Goal: Participate in discussion: Engage in conversation with other users on a specific topic

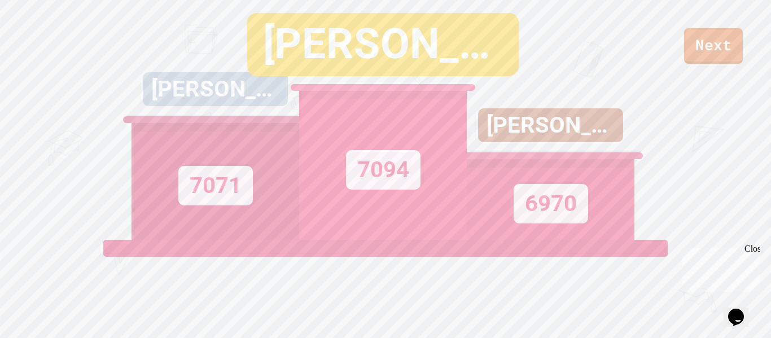
click at [723, 49] on link "Next" at bounding box center [713, 46] width 59 height 36
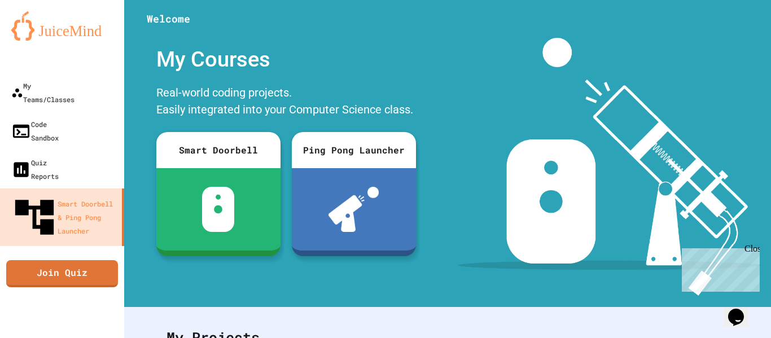
click at [34, 260] on link "Join Quiz" at bounding box center [62, 273] width 112 height 27
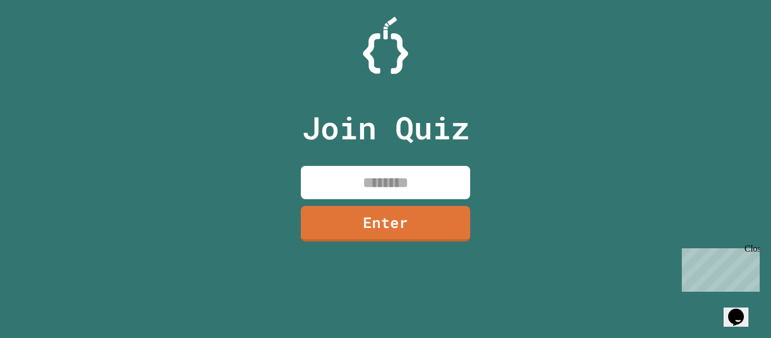
click at [425, 167] on input at bounding box center [385, 182] width 169 height 33
type input "********"
click at [446, 238] on link "Enter" at bounding box center [385, 224] width 169 height 36
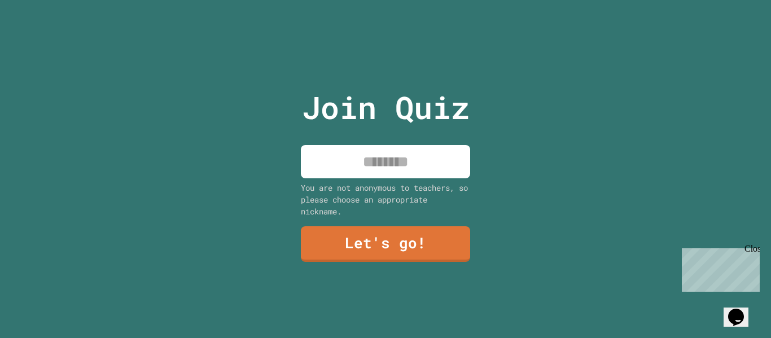
click at [427, 147] on input at bounding box center [385, 161] width 169 height 33
type input "*********"
click at [438, 242] on link "Let's go!" at bounding box center [385, 244] width 169 height 36
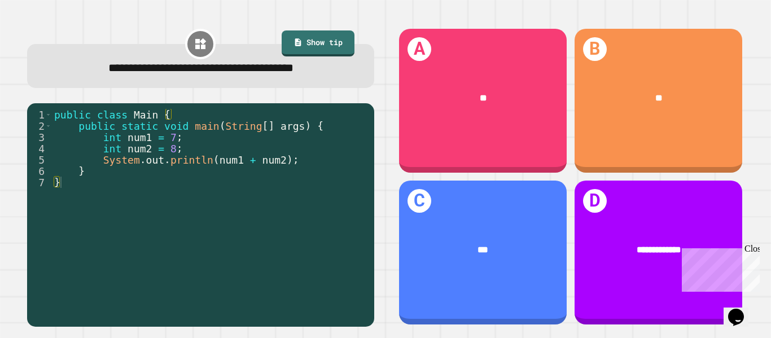
click at [524, 90] on div "**" at bounding box center [483, 98] width 168 height 50
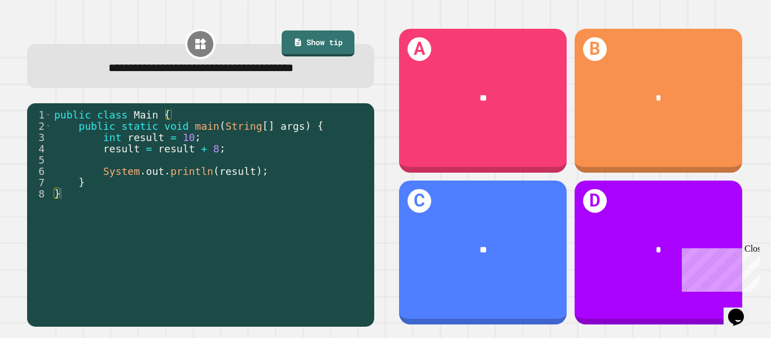
click at [534, 275] on div "**" at bounding box center [483, 250] width 168 height 50
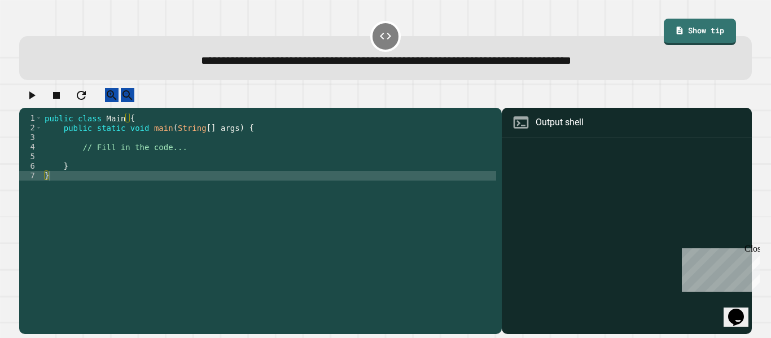
click at [203, 139] on div "public class Main { public static void main ( String [ ] args ) { // Fill in th…" at bounding box center [269, 218] width 454 height 211
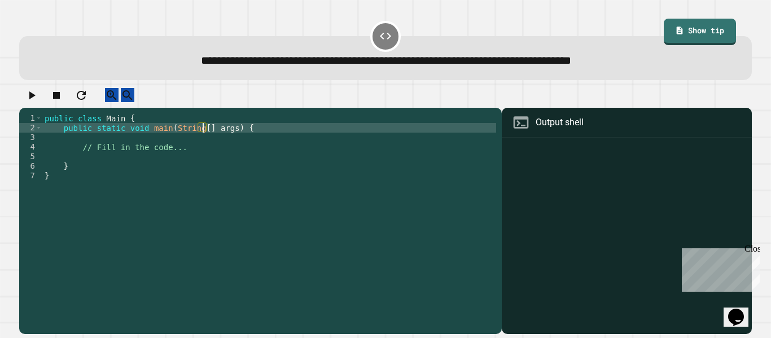
click at [201, 146] on div "public class Main { public static void main ( String [ ] args ) { // Fill in th…" at bounding box center [269, 218] width 454 height 211
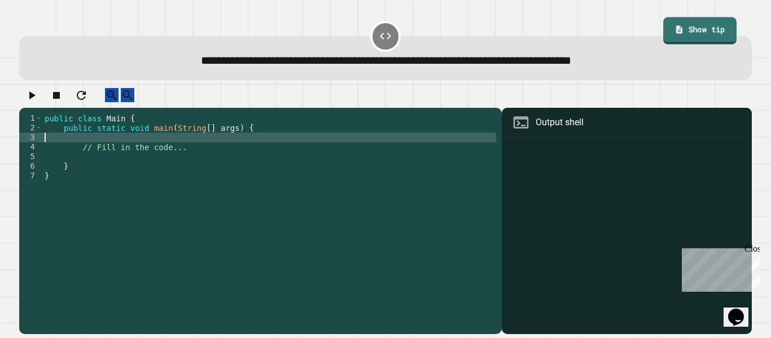
click at [666, 30] on link "Show tip" at bounding box center [699, 32] width 73 height 28
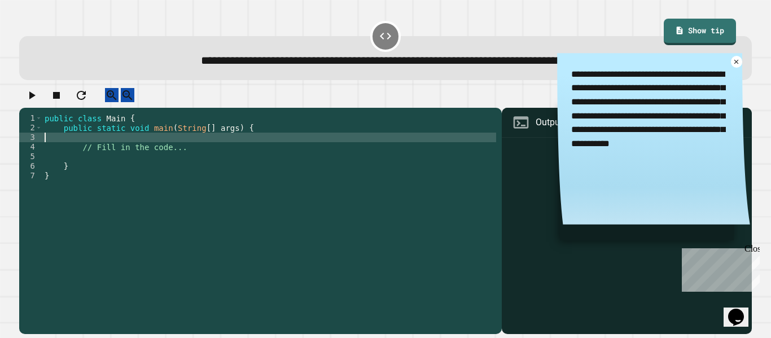
click at [191, 150] on div "public class Main { public static void main ( String [ ] args ) { // Fill in th…" at bounding box center [269, 218] width 454 height 211
click at [128, 147] on div "public class Main { public static void main ( String [ ] args ) { System . out …" at bounding box center [269, 218] width 454 height 211
click at [737, 66] on icon at bounding box center [736, 61] width 9 height 9
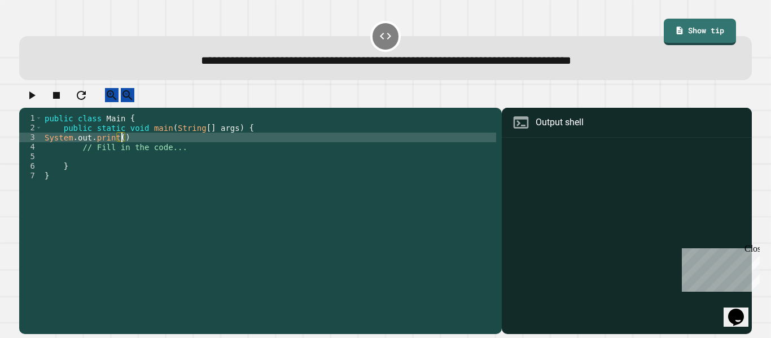
click at [121, 146] on div "public class Main { public static void main ( String [ ] args ) { System . out …" at bounding box center [269, 218] width 454 height 211
click at [176, 148] on div "public class Main { public static void main ( String [ ] args ) { System . out …" at bounding box center [269, 218] width 454 height 211
type textarea "**********"
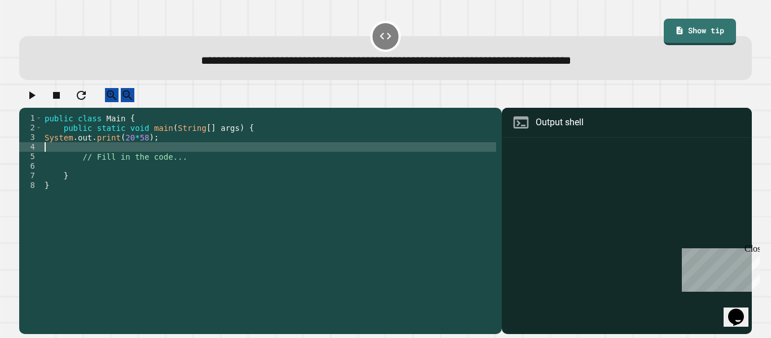
scroll to position [0, 0]
click at [33, 101] on icon "button" at bounding box center [32, 96] width 14 height 14
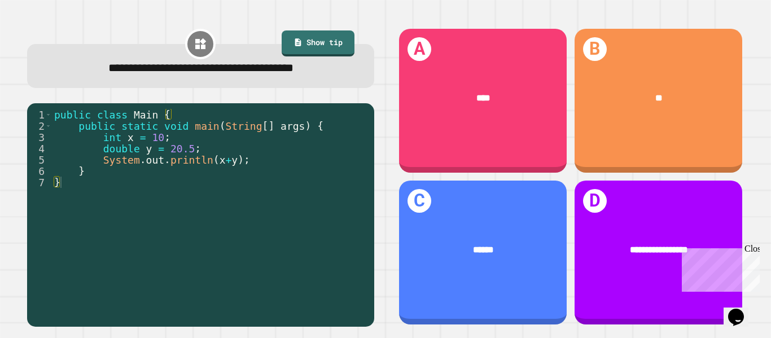
click at [533, 143] on div "A ****" at bounding box center [483, 101] width 168 height 144
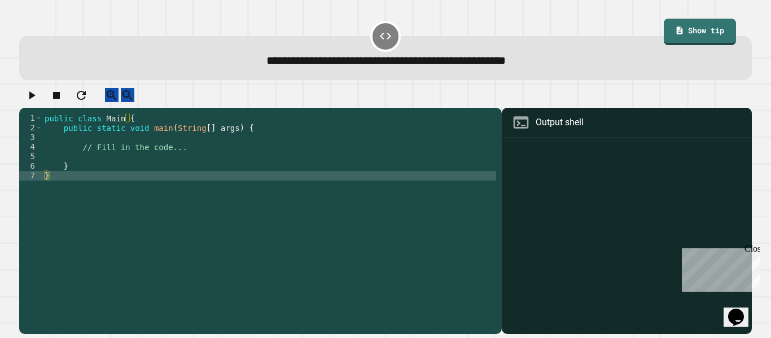
click at [102, 163] on div "public class Main { public static void main ( String [ ] args ) { // Fill in th…" at bounding box center [269, 218] width 454 height 211
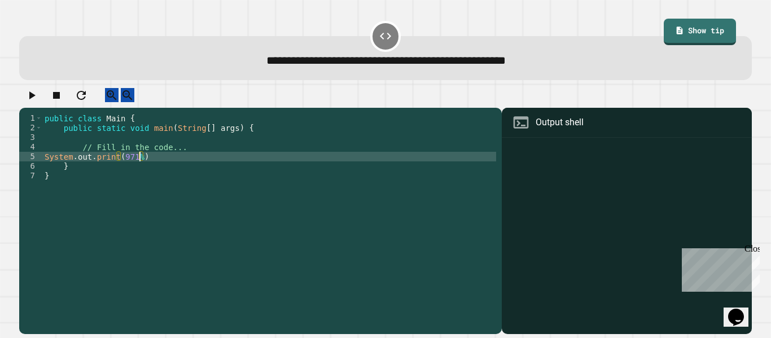
scroll to position [0, 12]
click at [158, 167] on div "public class Main { public static void main ( String [ ] args ) { // Fill in th…" at bounding box center [269, 218] width 454 height 211
type textarea "**********"
click at [34, 99] on icon "button" at bounding box center [32, 95] width 6 height 8
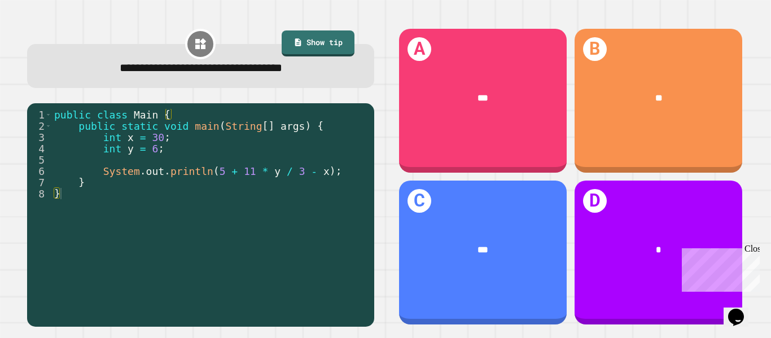
click at [537, 121] on div "***" at bounding box center [483, 98] width 168 height 50
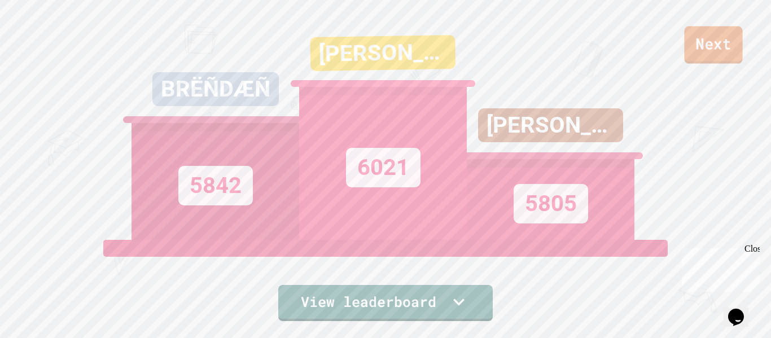
click at [693, 53] on link "Next" at bounding box center [713, 45] width 58 height 37
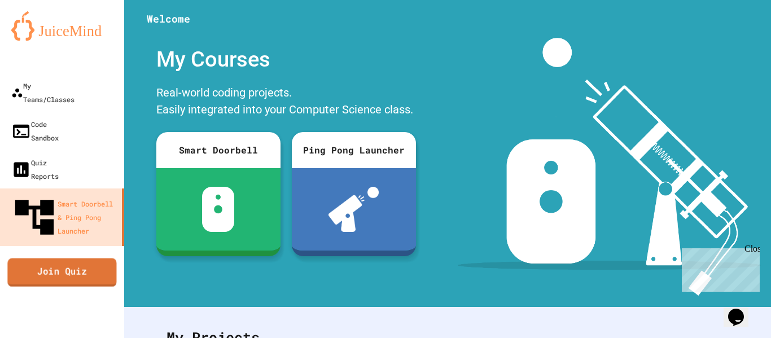
click at [24, 258] on link "Join Quiz" at bounding box center [61, 272] width 109 height 28
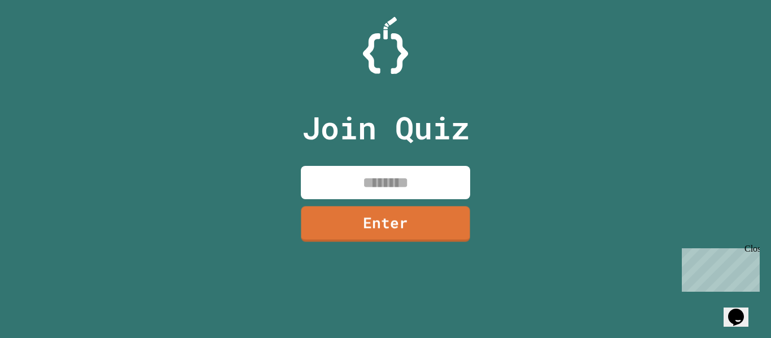
click at [343, 187] on input at bounding box center [385, 182] width 169 height 33
click at [438, 215] on link "Enter" at bounding box center [385, 224] width 169 height 36
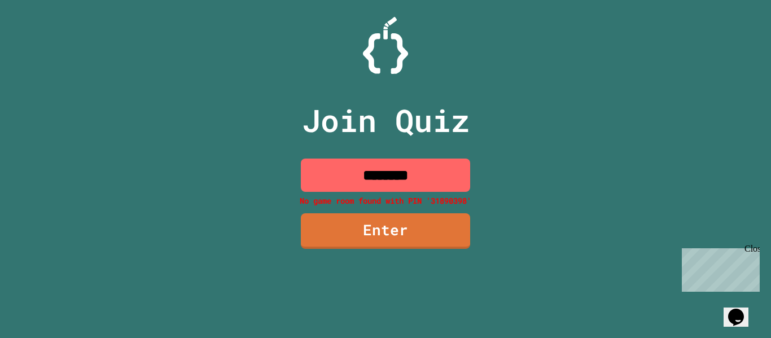
click at [421, 176] on input "********" at bounding box center [385, 175] width 169 height 33
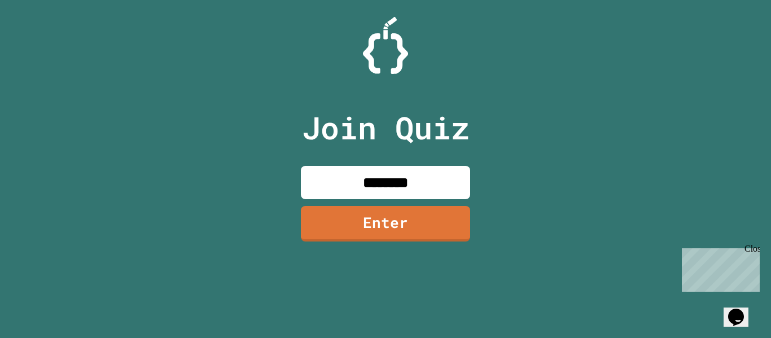
type input "********"
click at [426, 220] on link "Enter" at bounding box center [385, 224] width 169 height 36
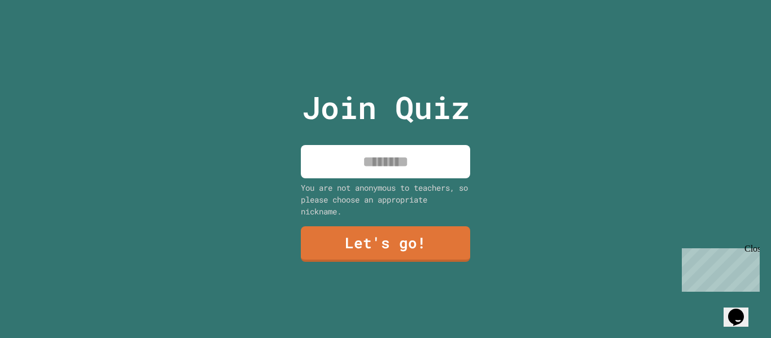
click at [427, 165] on input at bounding box center [385, 161] width 169 height 33
type input "*******"
click at [415, 248] on link "Let's go!" at bounding box center [385, 244] width 169 height 36
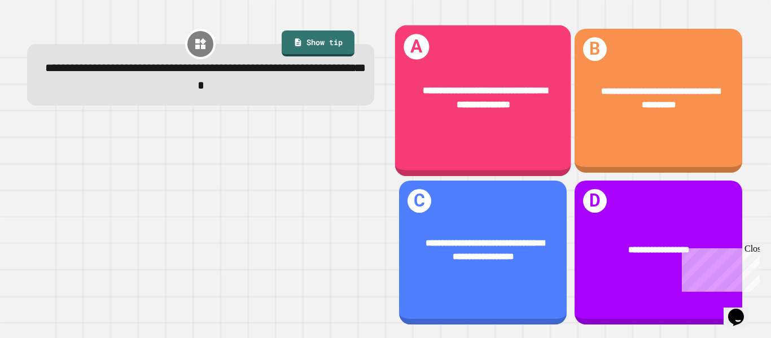
click at [513, 130] on div "**********" at bounding box center [483, 97] width 176 height 67
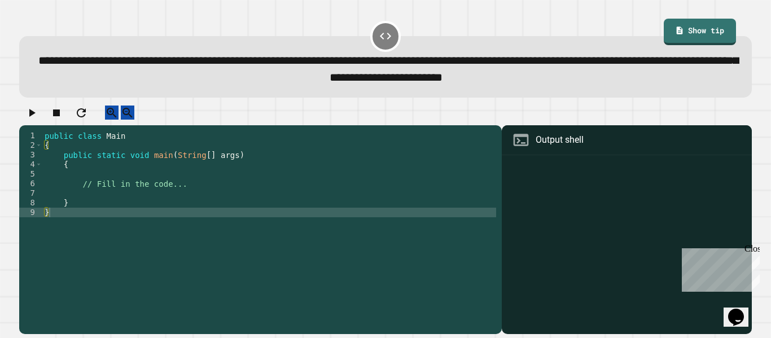
click at [98, 185] on div "public class Main { public static void main ( String [ ] args ) { // Fill in th…" at bounding box center [269, 227] width 454 height 192
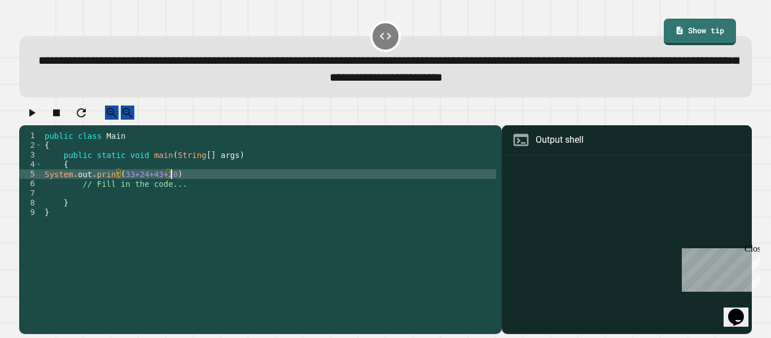
scroll to position [0, 15]
click at [119, 184] on div "public class Main { public static void main ( String [ ] args ) { System . out …" at bounding box center [269, 227] width 454 height 192
click at [121, 184] on div "public class Main { public static void main ( String [ ] args ) { System . out …" at bounding box center [269, 227] width 454 height 192
click at [177, 185] on div "public class Main { public static void main ( String [ ] args ) { System . out …" at bounding box center [269, 227] width 454 height 192
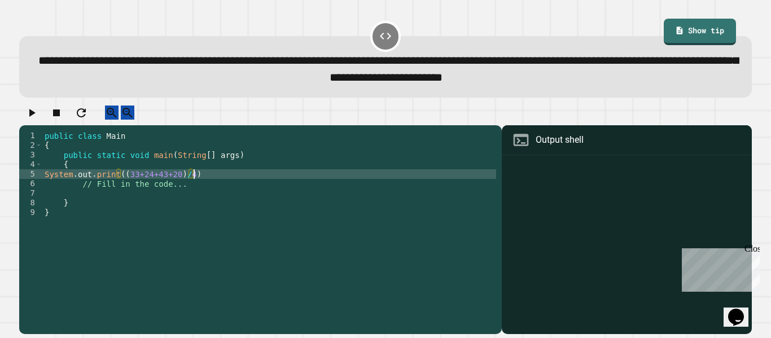
scroll to position [0, 19]
click at [124, 187] on div "public class Main { public static void main ( String [ ] args ) { System . out …" at bounding box center [269, 227] width 454 height 192
click at [116, 186] on div "public class Main { public static void main ( String [ ] args ) { System . out …" at bounding box center [269, 227] width 454 height 192
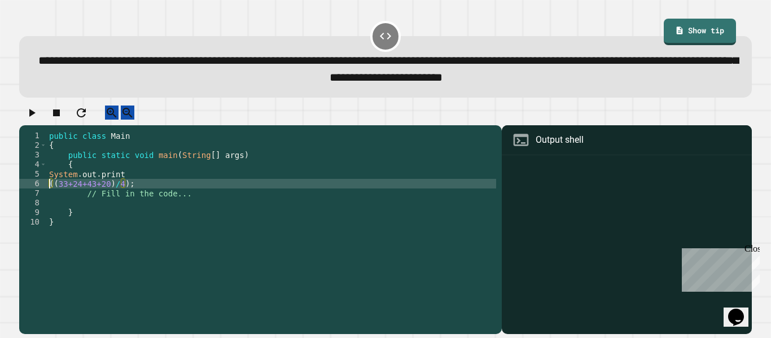
click at [128, 185] on div "public class Main { public static void main ( String [ ] args ) { System . out …" at bounding box center [271, 227] width 449 height 192
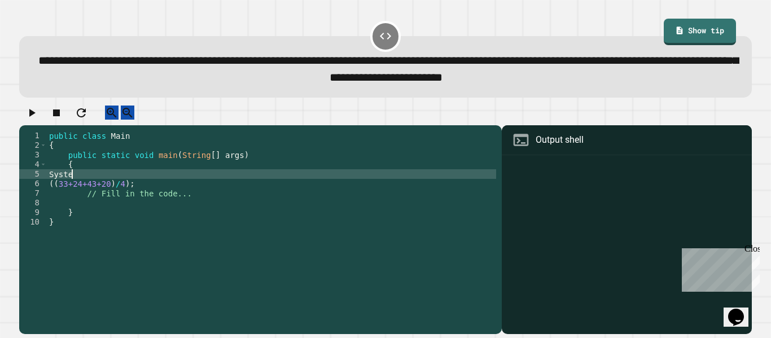
type textarea "*"
click at [146, 197] on div "public class Main { public static void main ( String [ ] args ) { (( 33+24+43+2…" at bounding box center [271, 227] width 449 height 192
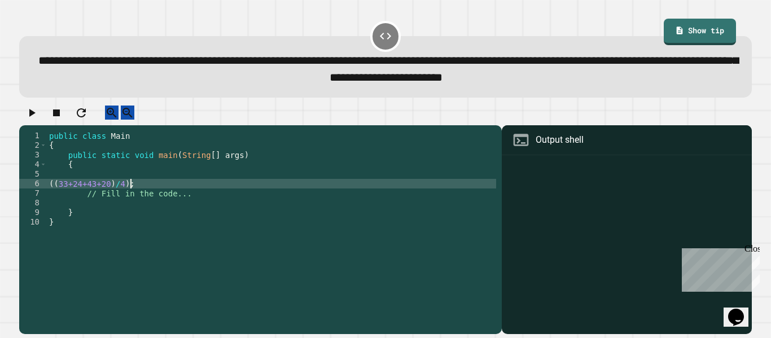
type textarea "**********"
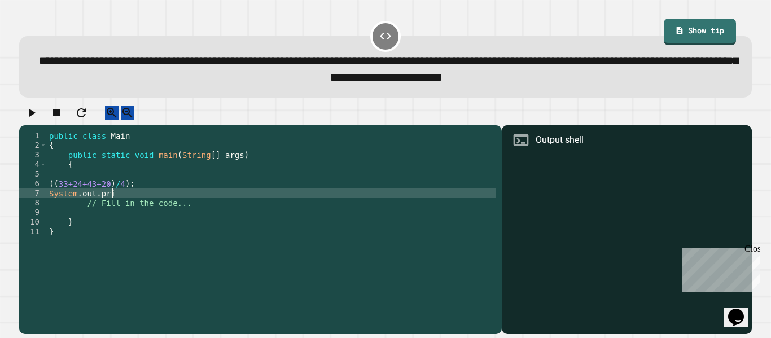
type textarea "**********"
click at [153, 208] on div "public class Main { public static void main ( String [ ] args ) { (( 33+24+43+2…" at bounding box center [271, 227] width 449 height 192
click at [49, 194] on div "public class Main { public static void main ( String [ ] args ) { (( 33+24+43+2…" at bounding box center [271, 227] width 449 height 192
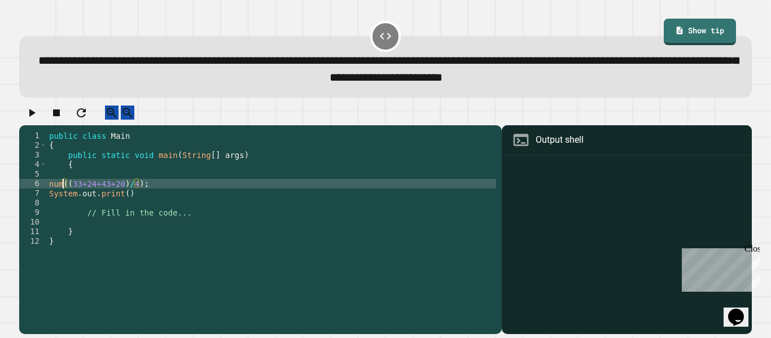
scroll to position [0, 3]
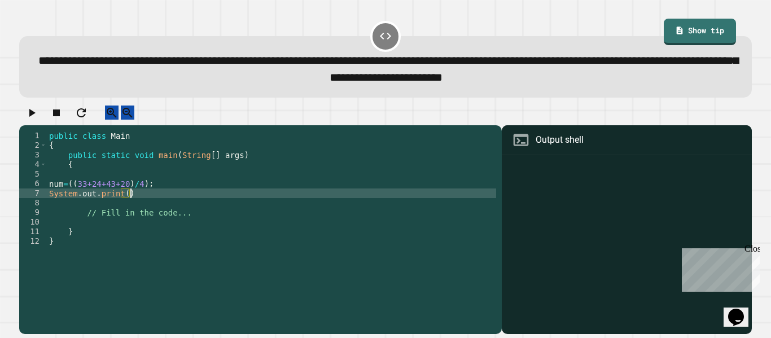
click at [143, 205] on div "public class Main { public static void main ( String [ ] args ) { num = (( 33+2…" at bounding box center [271, 227] width 449 height 192
click at [128, 204] on div "public class Main { public static void main ( String [ ] args ) { num = (( 33+2…" at bounding box center [271, 227] width 449 height 192
click at [49, 196] on div "public class Main { public static void main ( String [ ] args ) { num = (( 33+2…" at bounding box center [271, 227] width 449 height 192
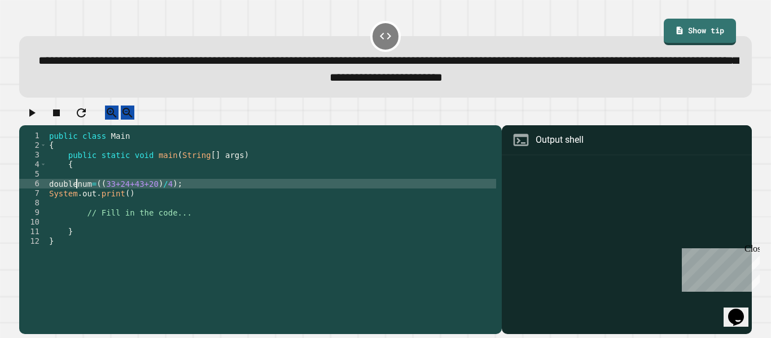
scroll to position [0, 5]
click at [126, 205] on div "public class Main { public static void main ( String [ ] args ) { double num = …" at bounding box center [271, 227] width 449 height 192
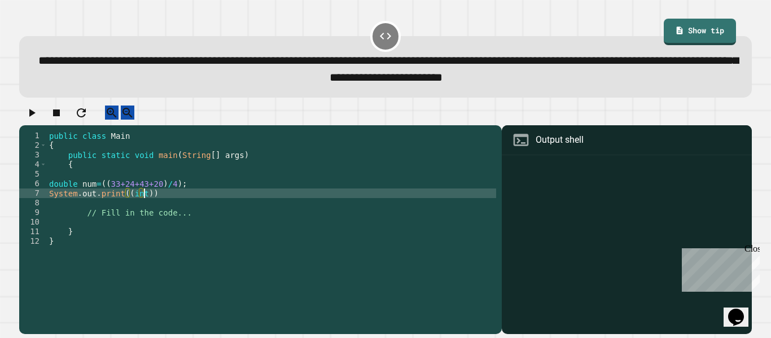
scroll to position [0, 12]
click at [147, 202] on div "public class Main { public static void main ( String [ ] args ) { double num = …" at bounding box center [271, 227] width 449 height 192
click at [181, 202] on div "public class Main { public static void main ( String [ ] args ) { double num = …" at bounding box center [271, 227] width 449 height 192
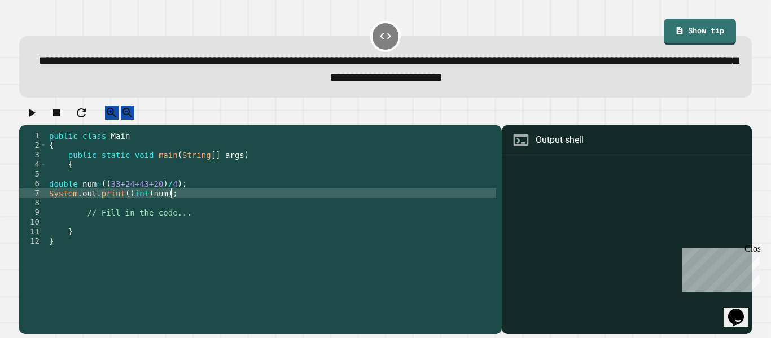
click at [36, 120] on icon "button" at bounding box center [32, 113] width 14 height 14
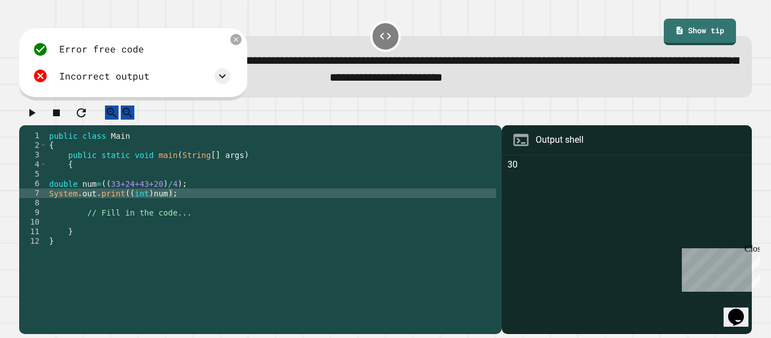
click at [123, 80] on div "Incorrect output" at bounding box center [104, 76] width 90 height 14
click at [219, 77] on icon at bounding box center [223, 76] width 14 height 14
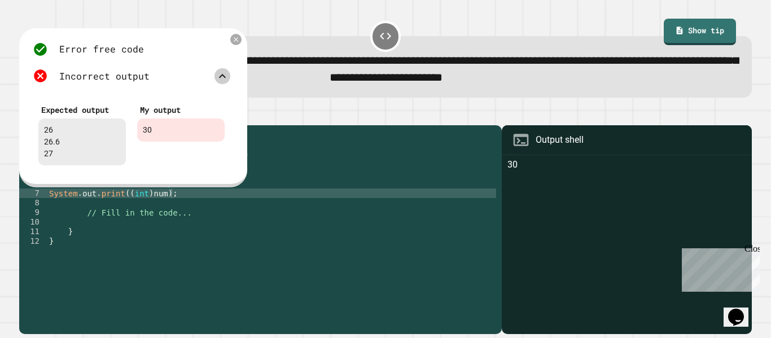
click at [219, 76] on icon at bounding box center [223, 76] width 14 height 14
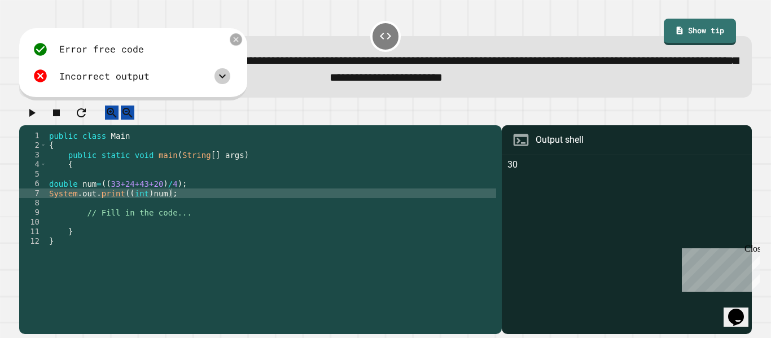
click at [233, 38] on icon at bounding box center [236, 40] width 8 height 8
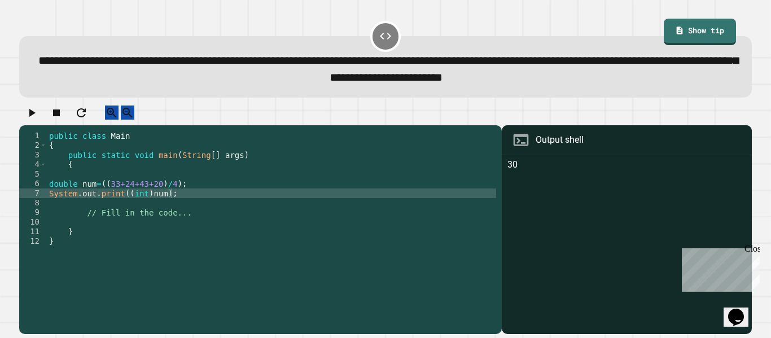
click at [158, 193] on div "public class Main { public static void main ( String [ ] args ) { double num = …" at bounding box center [271, 227] width 449 height 192
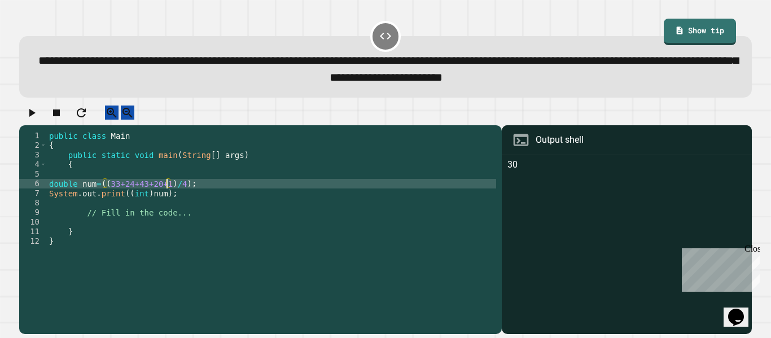
scroll to position [0, 16]
click at [38, 118] on icon "button" at bounding box center [32, 113] width 14 height 14
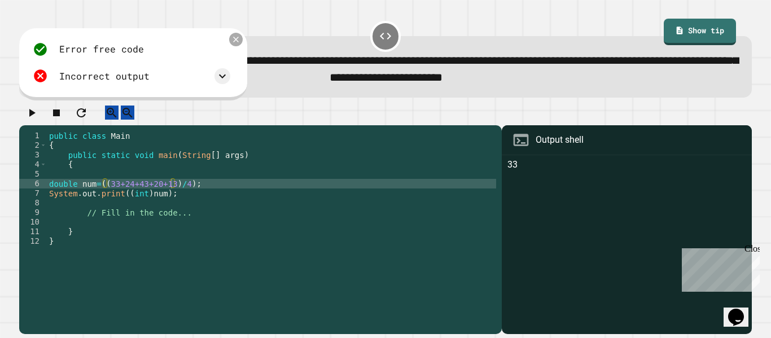
click at [232, 42] on icon at bounding box center [236, 39] width 9 height 9
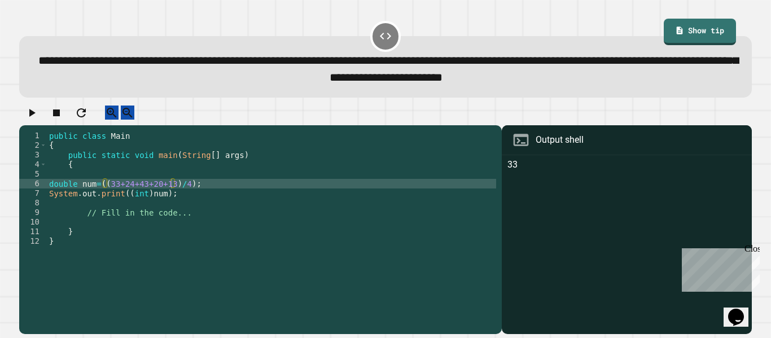
click at [163, 206] on div "public class Main { public static void main ( String [ ] args ) { double num = …" at bounding box center [271, 227] width 449 height 192
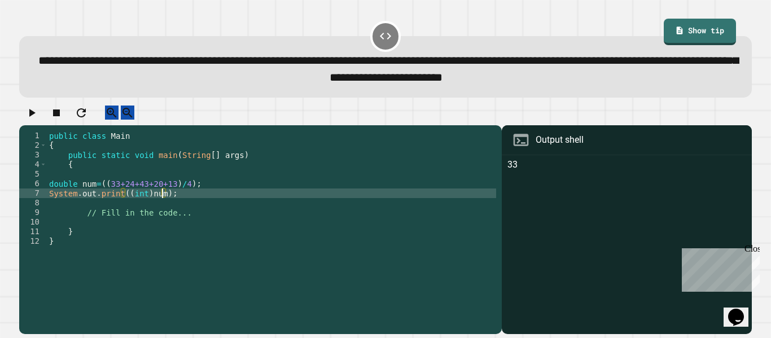
click at [149, 205] on div "public class Main { public static void main ( String [ ] args ) { double num = …" at bounding box center [271, 227] width 449 height 192
click at [152, 203] on div "public class Main { public static void main ( String [ ] args ) { double num = …" at bounding box center [271, 227] width 449 height 192
click at [31, 117] on icon "button" at bounding box center [32, 113] width 14 height 14
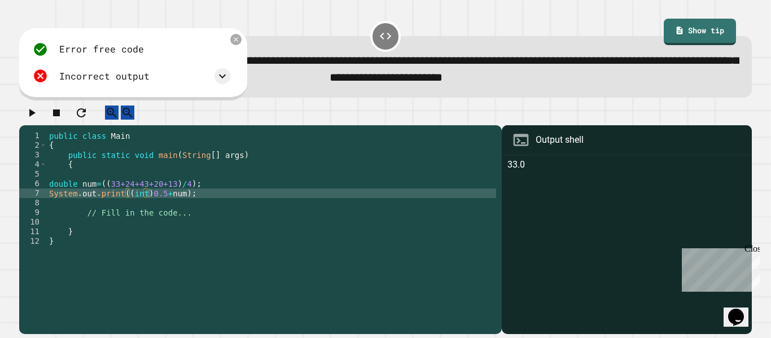
click at [164, 203] on div "public class Main { public static void main ( String [ ] args ) { double num = …" at bounding box center [271, 227] width 449 height 192
click at [165, 203] on div "public class Main { public static void main ( String [ ] args ) { double num = …" at bounding box center [271, 227] width 449 height 192
click at [689, 18] on div "**********" at bounding box center [385, 58] width 740 height 86
click at [688, 30] on link "Show tip" at bounding box center [700, 31] width 72 height 28
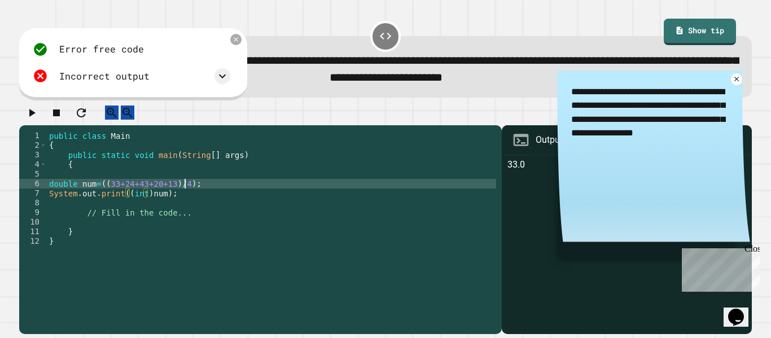
click at [186, 196] on div "public class Main { public static void main ( String [ ] args ) { double num = …" at bounding box center [271, 227] width 449 height 192
click at [28, 119] on button "button" at bounding box center [32, 113] width 14 height 14
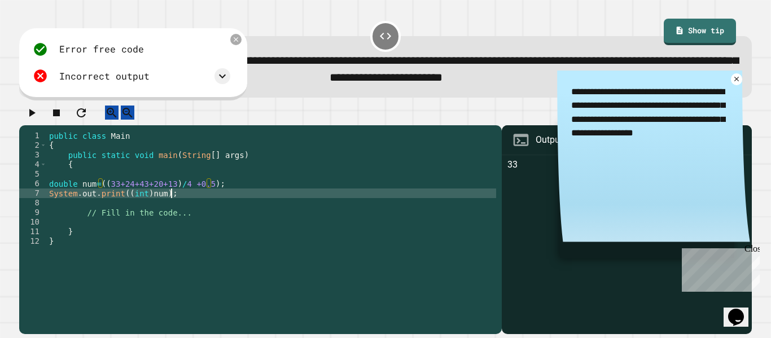
click at [179, 206] on div "public class Main { public static void main ( String [ ] args ) { double num = …" at bounding box center [271, 227] width 449 height 192
click at [241, 40] on div at bounding box center [236, 40] width 14 height 14
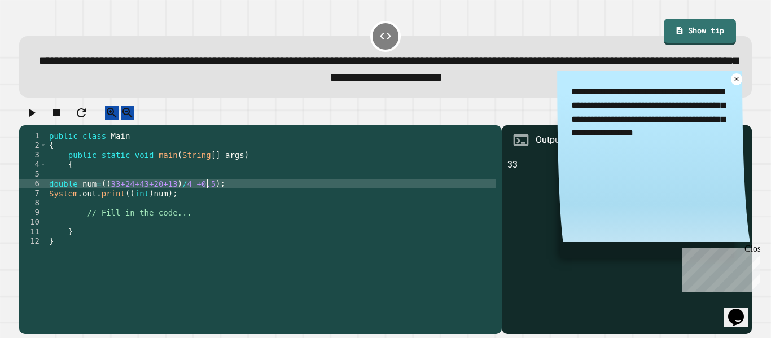
click at [208, 196] on div "public class Main { public static void main ( String [ ] args ) { double num = …" at bounding box center [271, 227] width 449 height 192
click at [185, 204] on div "public class Main { public static void main ( String [ ] args ) { double num = …" at bounding box center [271, 227] width 449 height 192
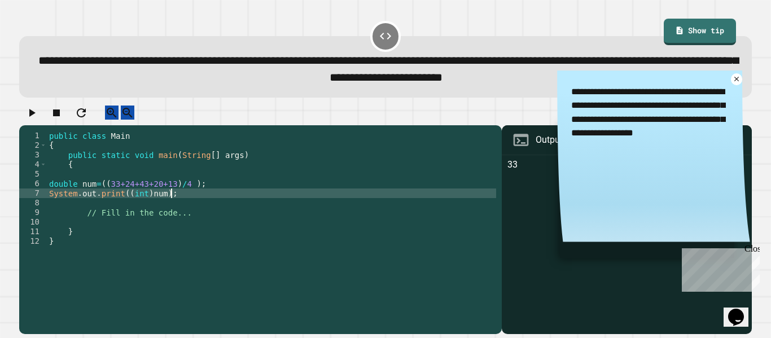
type textarea "**********"
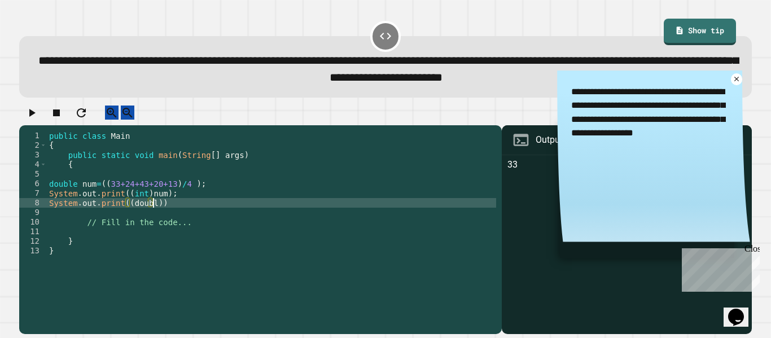
scroll to position [0, 13]
click at [163, 217] on div "public class Main { public static void main ( String [ ] args ) { double num = …" at bounding box center [271, 227] width 449 height 192
click at [185, 216] on div "public class Main { public static void main ( String [ ] args ) { double num = …" at bounding box center [271, 227] width 449 height 192
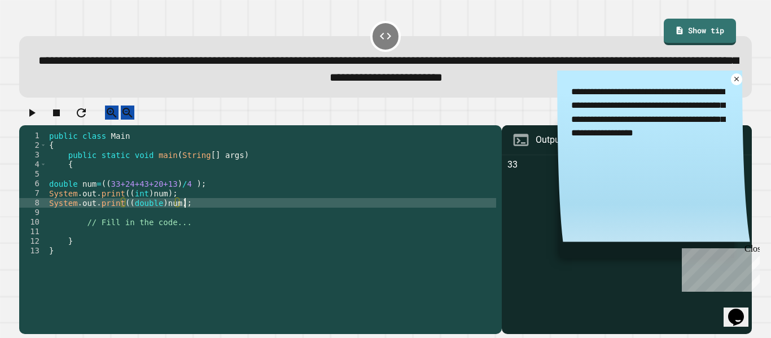
type textarea "**********"
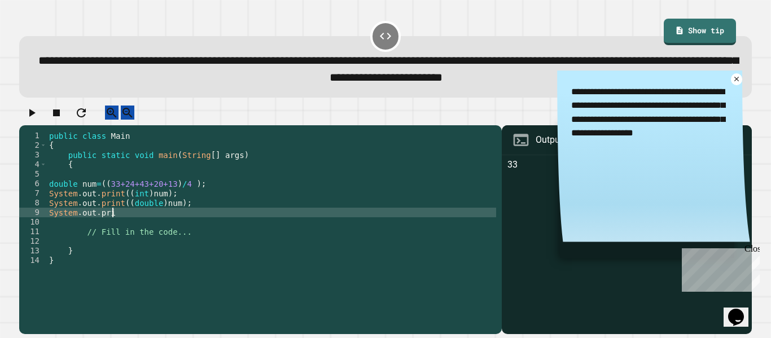
scroll to position [0, 8]
click at [739, 80] on icon at bounding box center [736, 79] width 9 height 9
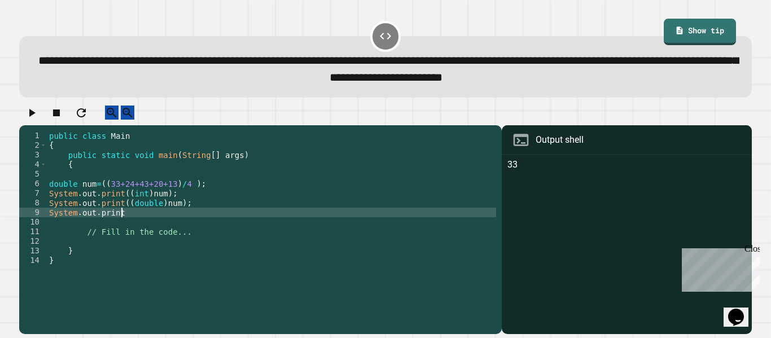
click at [135, 225] on div "public class Main { public static void main ( String [ ] args ) { double num = …" at bounding box center [271, 227] width 449 height 192
click at [174, 226] on div "public class Main { public static void main ( String [ ] args ) { double num = …" at bounding box center [271, 227] width 449 height 192
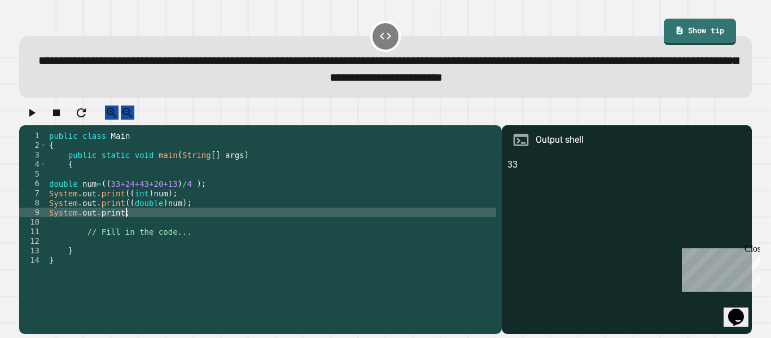
click at [38, 120] on icon "button" at bounding box center [32, 113] width 14 height 14
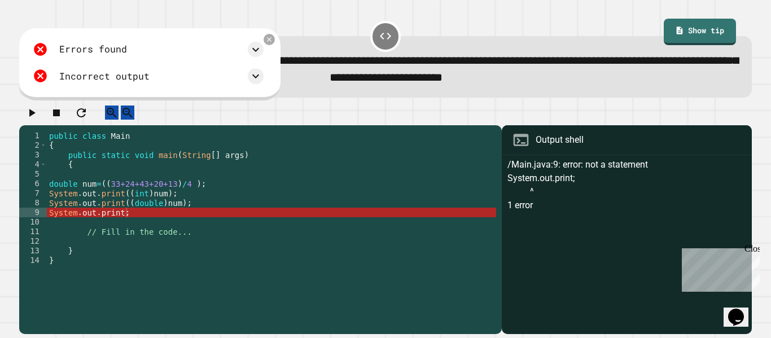
click at [171, 225] on div "public class Main { public static void main ( String [ ] args ) { double num = …" at bounding box center [271, 227] width 449 height 192
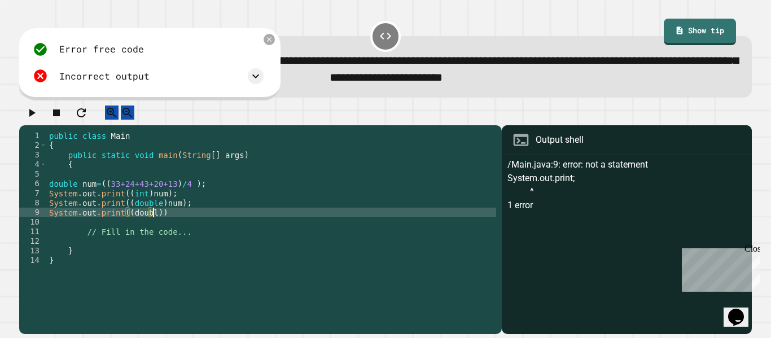
scroll to position [0, 13]
click at [162, 224] on div "public class Main { public static void main ( String [ ] args ) { double num = …" at bounding box center [271, 227] width 449 height 192
click at [182, 223] on div "public class Main { public static void main ( String [ ] args ) { double num = …" at bounding box center [271, 227] width 449 height 192
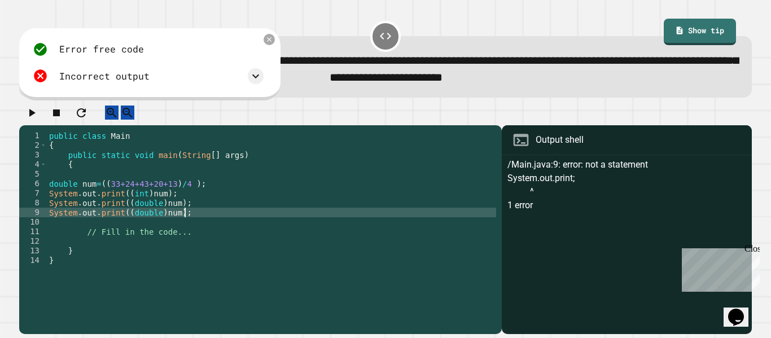
click at [38, 115] on icon "button" at bounding box center [32, 113] width 14 height 14
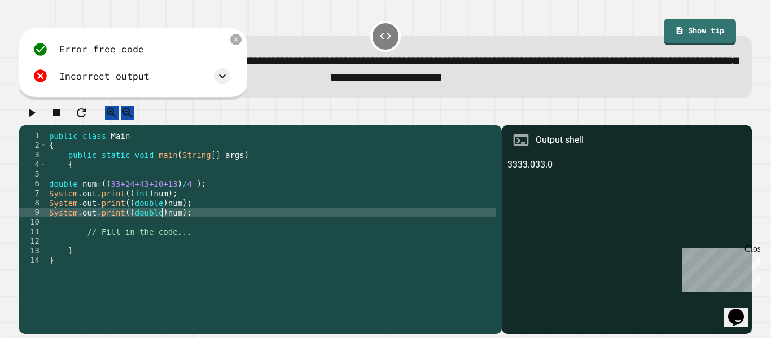
click at [160, 223] on div "public class Main { public static void main ( String [ ] args ) { double num = …" at bounding box center [271, 227] width 449 height 192
click at [139, 222] on div "public class Main { public static void main ( String [ ] args ) { double num = …" at bounding box center [271, 227] width 449 height 192
click at [38, 114] on icon "button" at bounding box center [32, 113] width 14 height 14
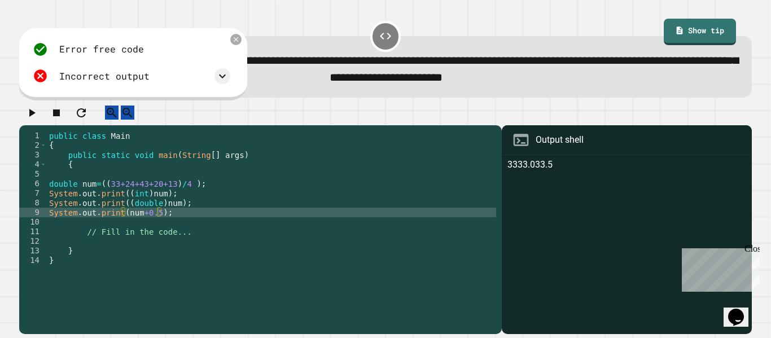
click at [178, 224] on div "public class Main { public static void main ( String [ ] args ) { double num = …" at bounding box center [271, 227] width 449 height 192
click at [121, 207] on div "public class Main { public static void main ( String [ ] args ) { double num = …" at bounding box center [271, 227] width 449 height 192
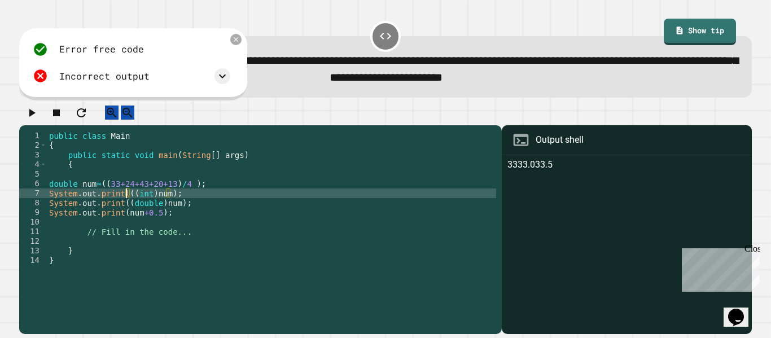
scroll to position [0, 11]
click at [123, 217] on div "public class Main { public static void main ( String [ ] args ) { double num = …" at bounding box center [271, 227] width 449 height 192
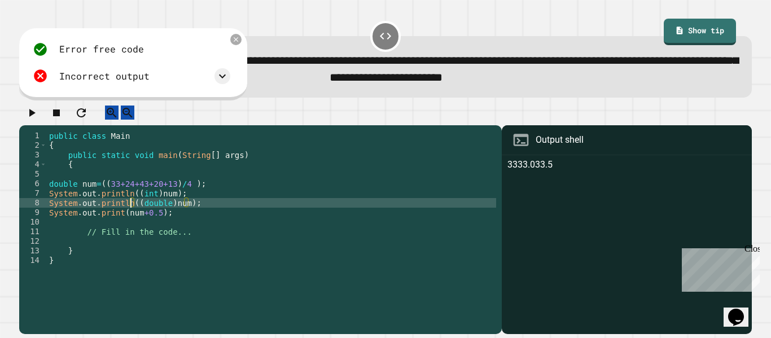
click at [121, 223] on div "public class Main { public static void main ( String [ ] args ) { double num = …" at bounding box center [271, 227] width 449 height 192
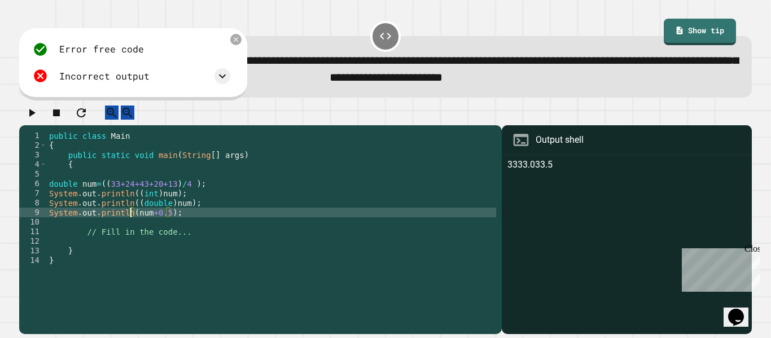
click at [134, 224] on div "public class Main { public static void main ( String [ ] args ) { double num = …" at bounding box center [271, 227] width 449 height 192
click at [26, 120] on button "button" at bounding box center [32, 113] width 14 height 14
click at [186, 193] on div "public class Main { public static void main ( String [ ] args ) { double num = …" at bounding box center [271, 227] width 449 height 192
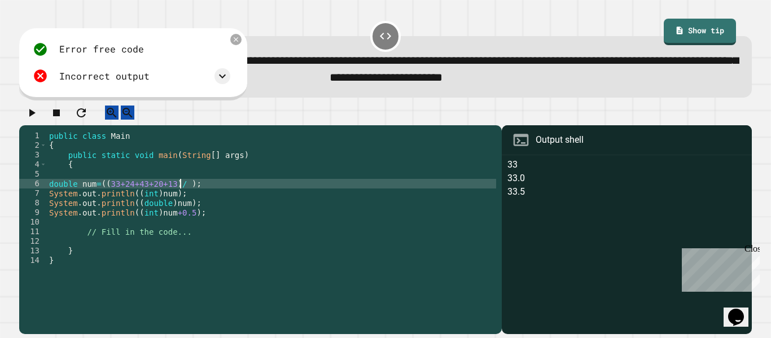
scroll to position [0, 18]
click at [38, 120] on icon "button" at bounding box center [32, 113] width 14 height 14
click at [216, 78] on icon at bounding box center [223, 76] width 14 height 14
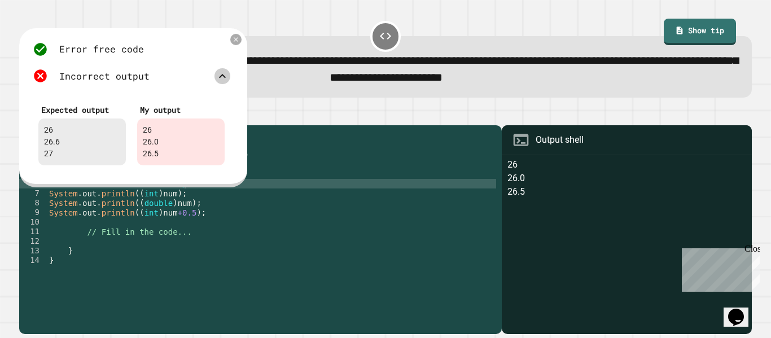
click at [189, 226] on div "public class Main { public static void main ( String [ ] args ) { double num = …" at bounding box center [271, 227] width 449 height 192
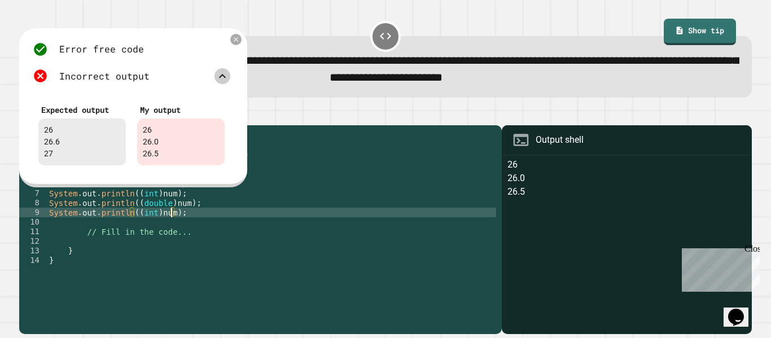
scroll to position [0, 16]
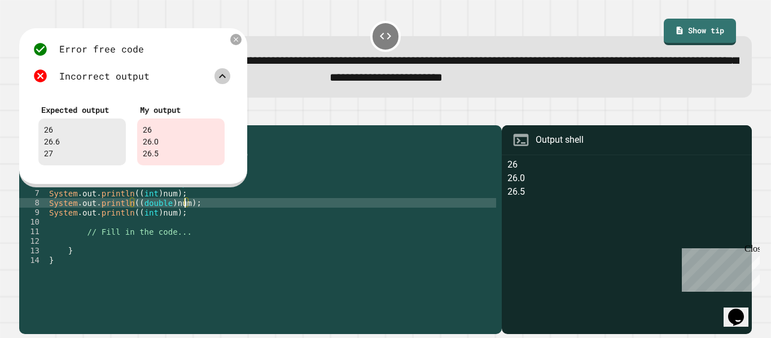
click at [185, 213] on div "public class Main { public static void main ( String [ ] args ) { double num = …" at bounding box center [271, 227] width 449 height 192
click at [190, 215] on div "public class Main { public static void main ( String [ ] args ) { double num = …" at bounding box center [271, 227] width 449 height 192
click at [230, 42] on div at bounding box center [236, 40] width 14 height 14
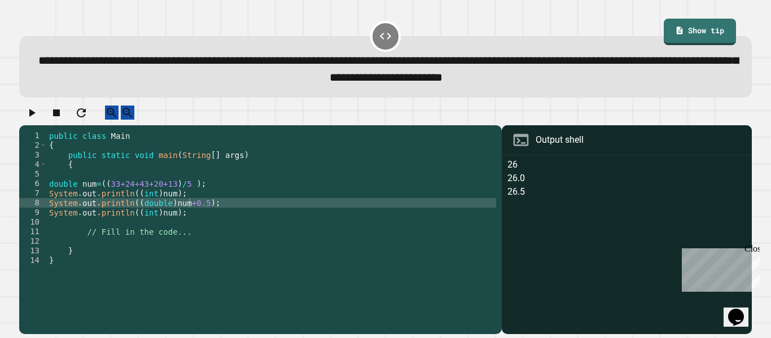
click at [37, 120] on icon "button" at bounding box center [32, 113] width 14 height 14
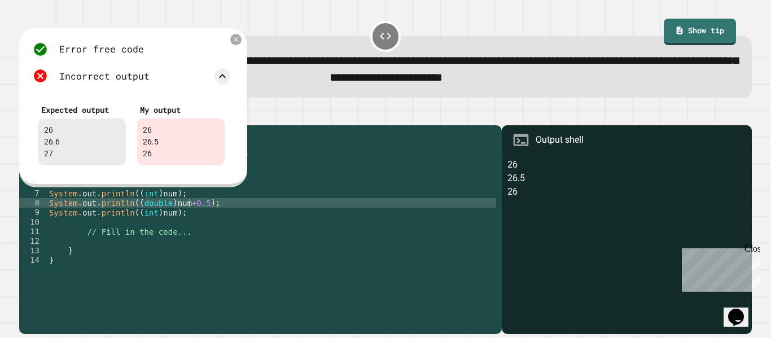
click at [202, 215] on div "public class Main { public static void main ( String [ ] args ) { double num = …" at bounding box center [271, 227] width 449 height 192
click at [237, 40] on icon at bounding box center [236, 40] width 6 height 6
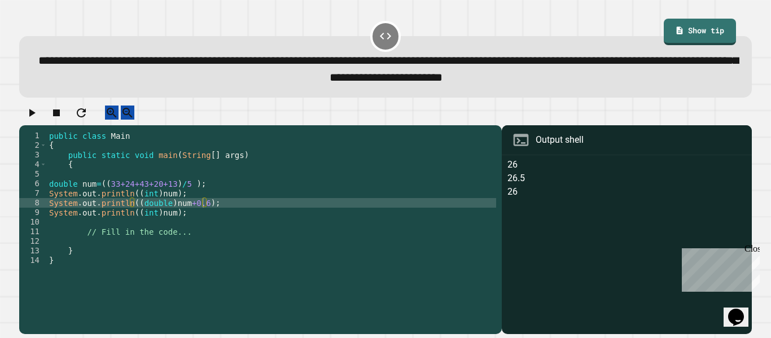
click at [34, 120] on icon "button" at bounding box center [32, 113] width 14 height 14
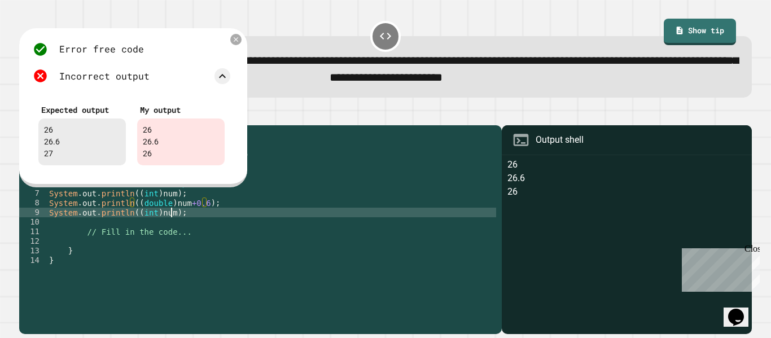
scroll to position [0, 16]
click at [172, 225] on div "public class Main { public static void main ( String [ ] args ) { double num = …" at bounding box center [271, 227] width 449 height 192
type textarea "**********"
click at [239, 36] on div at bounding box center [236, 40] width 14 height 14
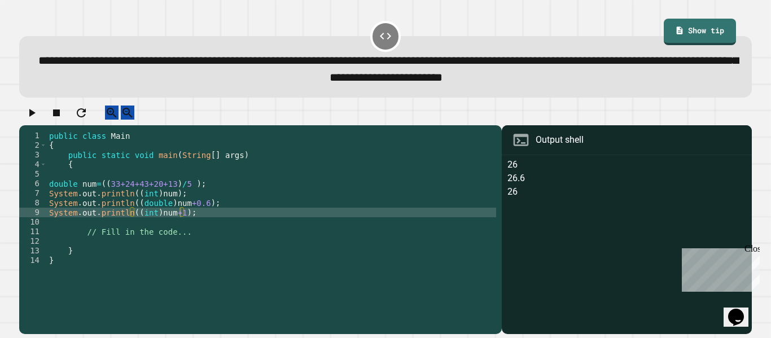
click at [32, 120] on icon "button" at bounding box center [32, 113] width 14 height 14
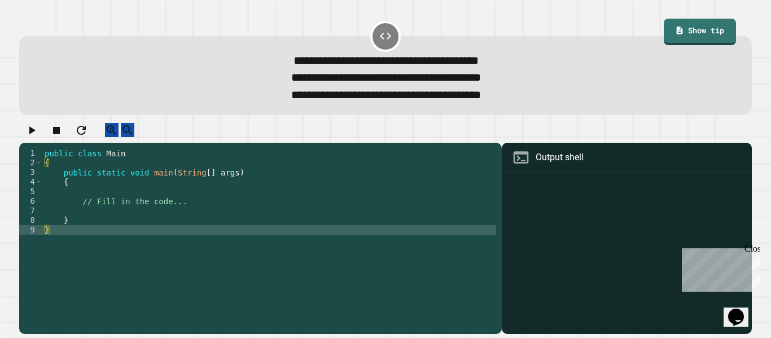
click at [103, 216] on div "public class Main { public static void main ( String [ ] args ) { // Fill in th…" at bounding box center [269, 240] width 454 height 182
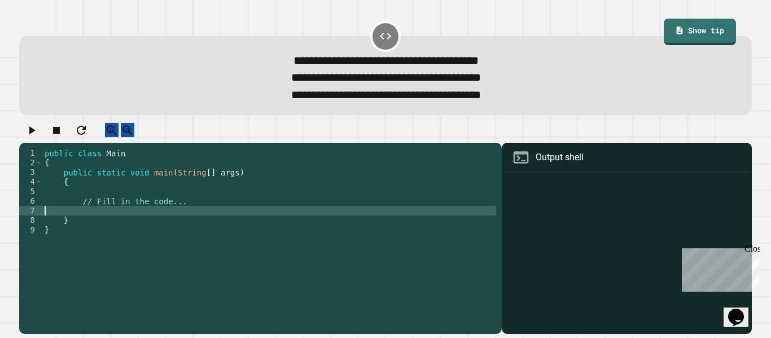
click at [104, 221] on div "public class Main { public static void main ( String [ ] args ) { // Fill in th…" at bounding box center [269, 240] width 454 height 182
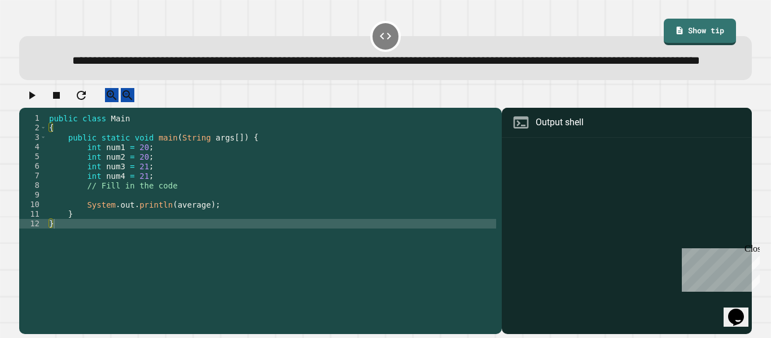
click at [29, 102] on icon "button" at bounding box center [32, 96] width 14 height 14
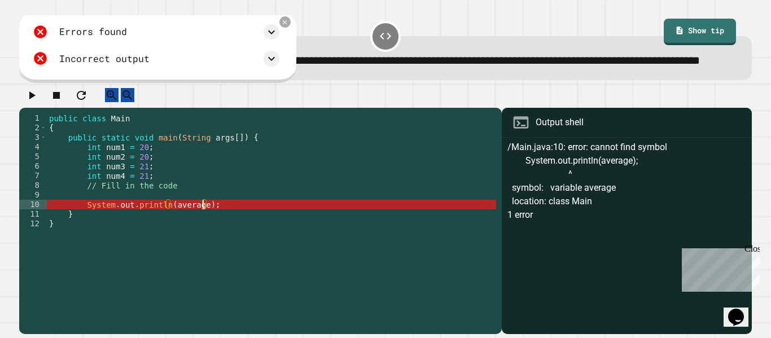
click at [204, 233] on div "public class Main { public static void main ( String args [ ]) { int num1 = 20 …" at bounding box center [271, 209] width 449 height 192
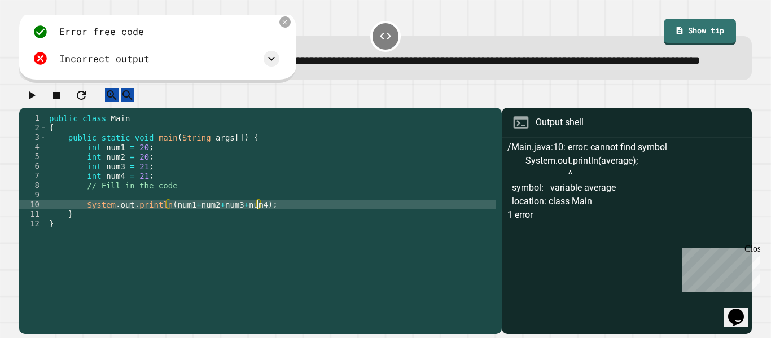
scroll to position [0, 27]
click at [168, 232] on div "public class Main { public static void main ( String args [ ]) { int num1 = 20 …" at bounding box center [271, 209] width 449 height 192
click at [264, 236] on div "public class Main { public static void main ( String args [ ]) { int num1 = 20 …" at bounding box center [271, 209] width 449 height 192
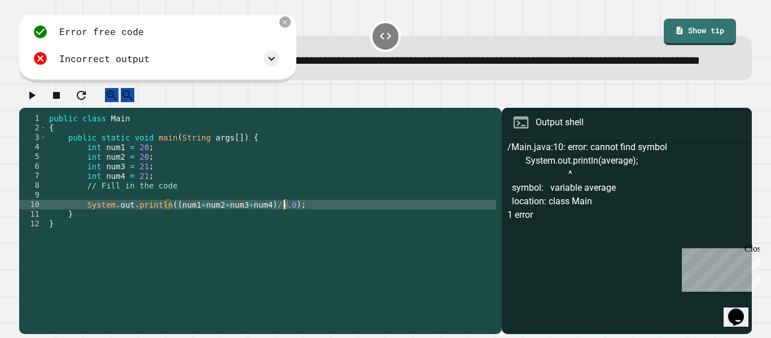
type textarea "**********"
click at [37, 102] on icon "button" at bounding box center [32, 96] width 14 height 14
